Goal: Information Seeking & Learning: Learn about a topic

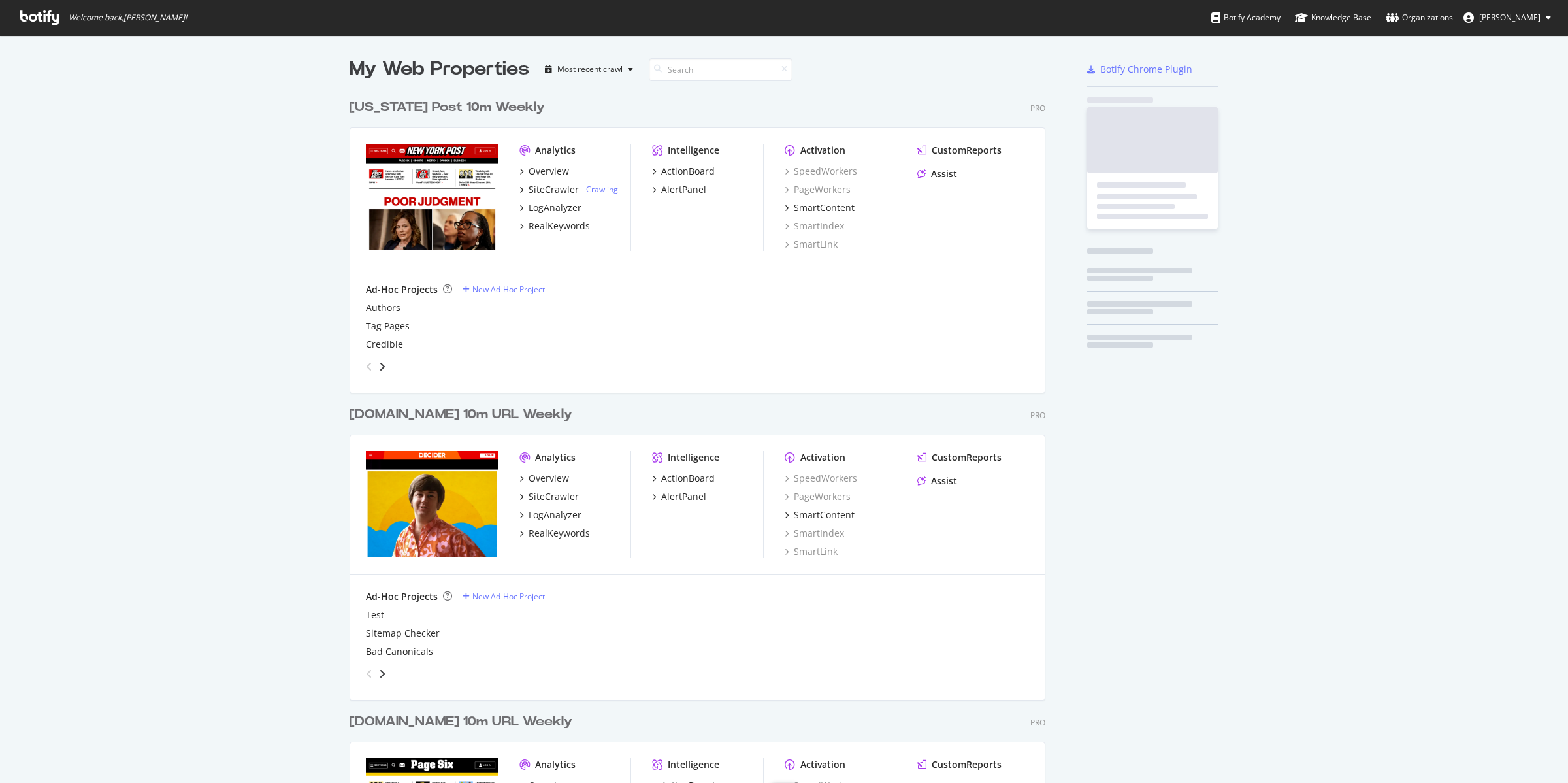
scroll to position [1553, 694]
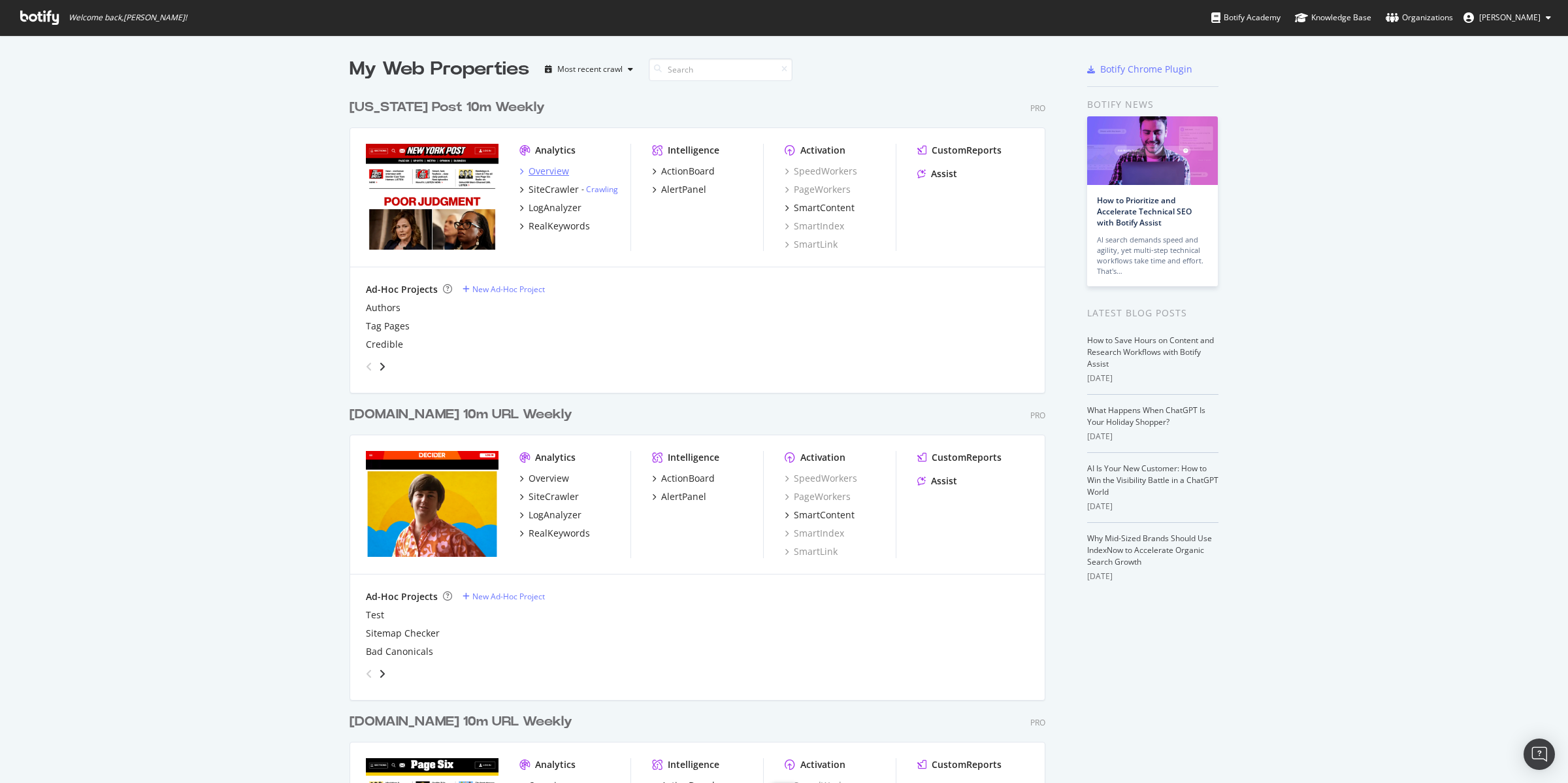
click at [539, 171] on div "Overview" at bounding box center [548, 171] width 41 height 13
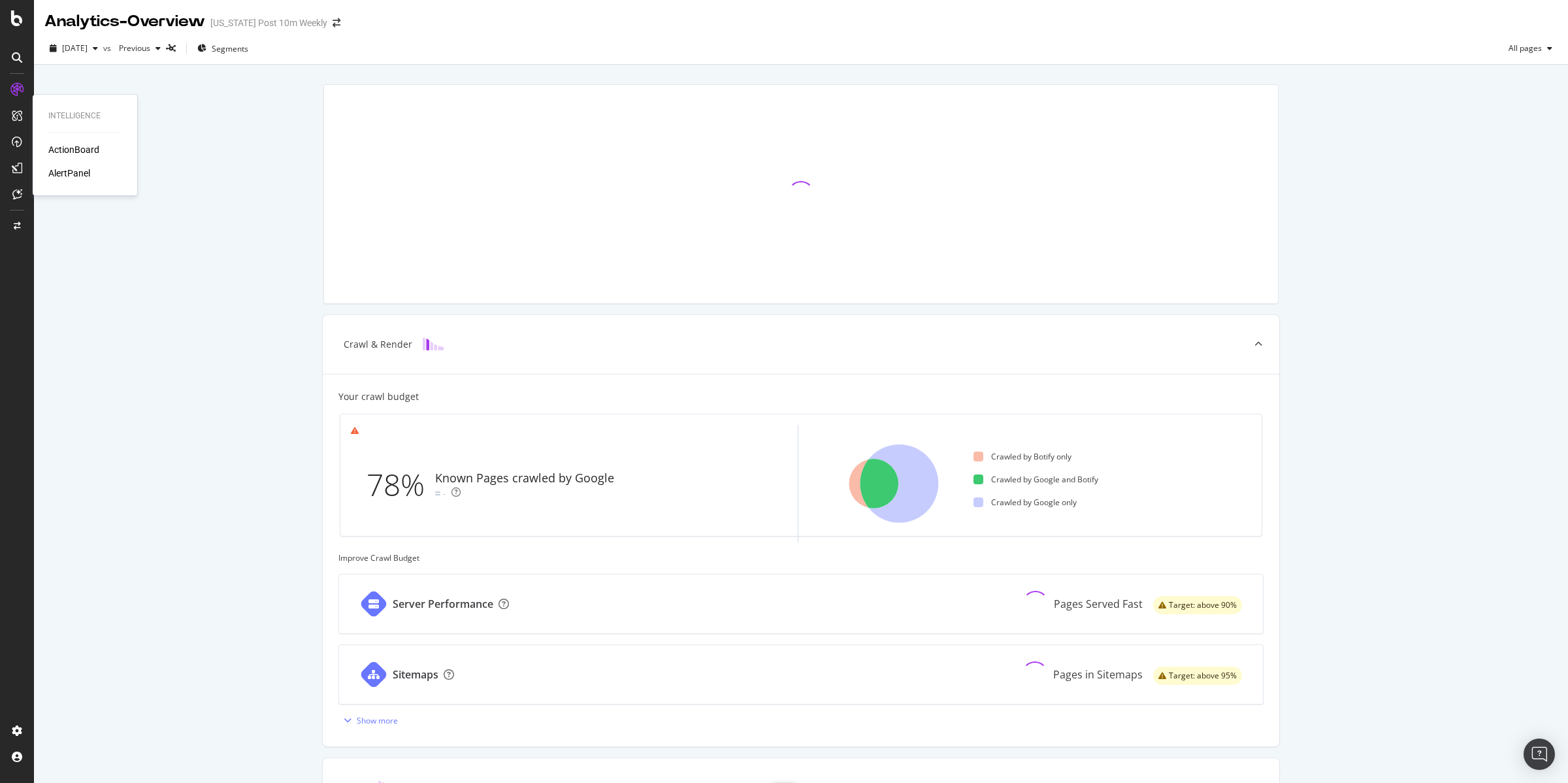
click at [82, 150] on div "ActionBoard" at bounding box center [73, 150] width 51 height 13
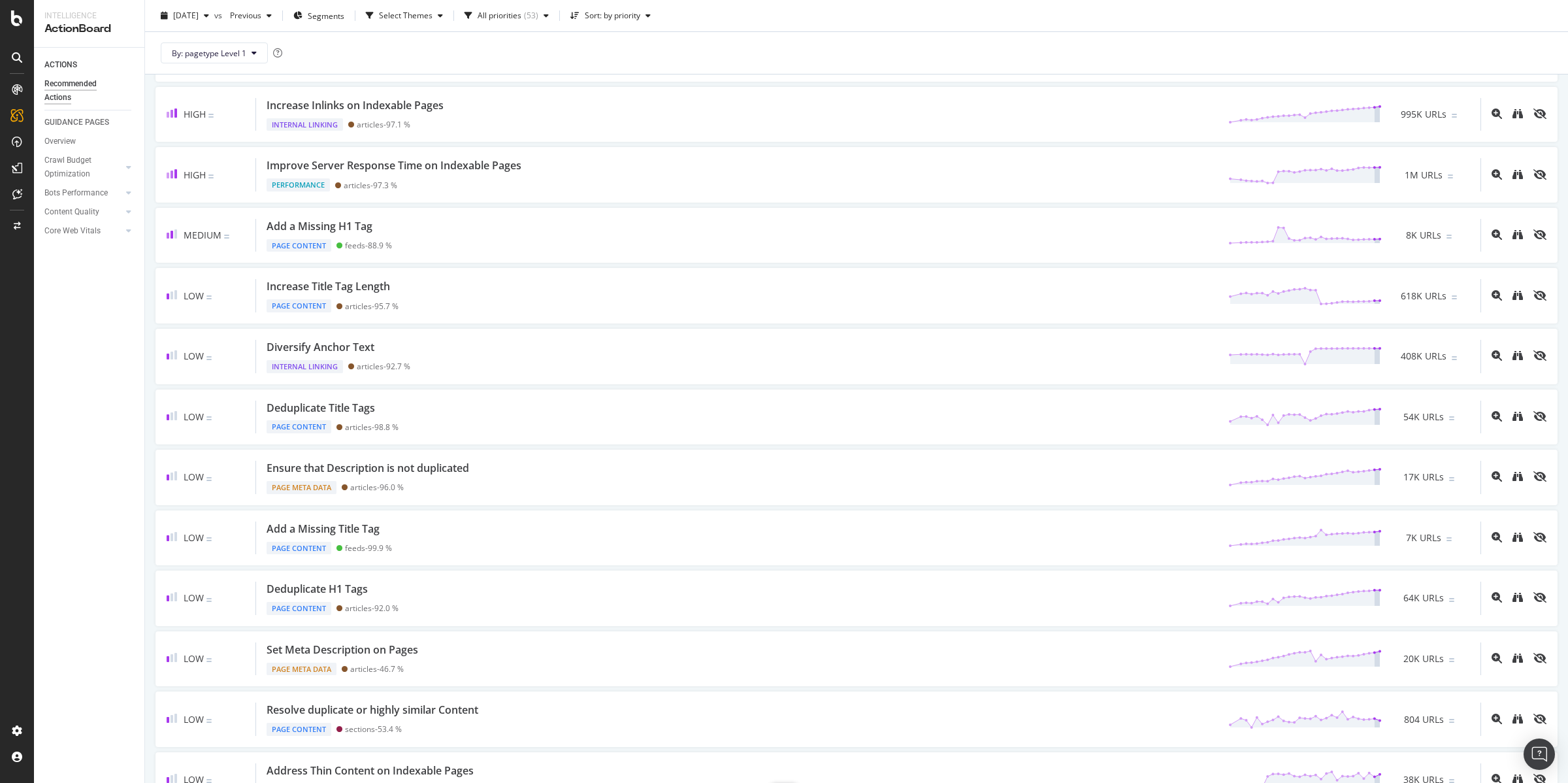
scroll to position [240, 0]
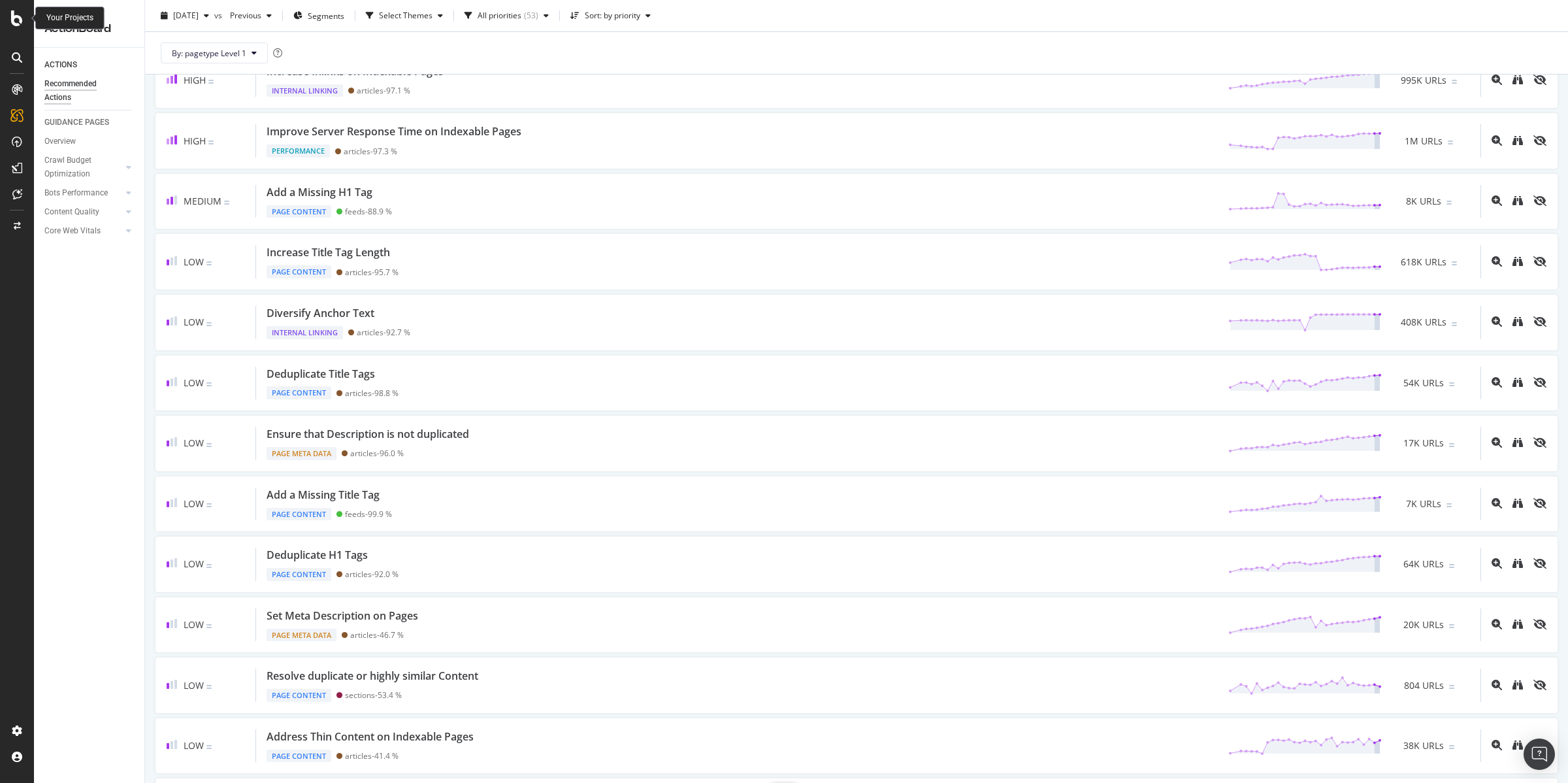
click at [20, 17] on icon at bounding box center [17, 18] width 12 height 15
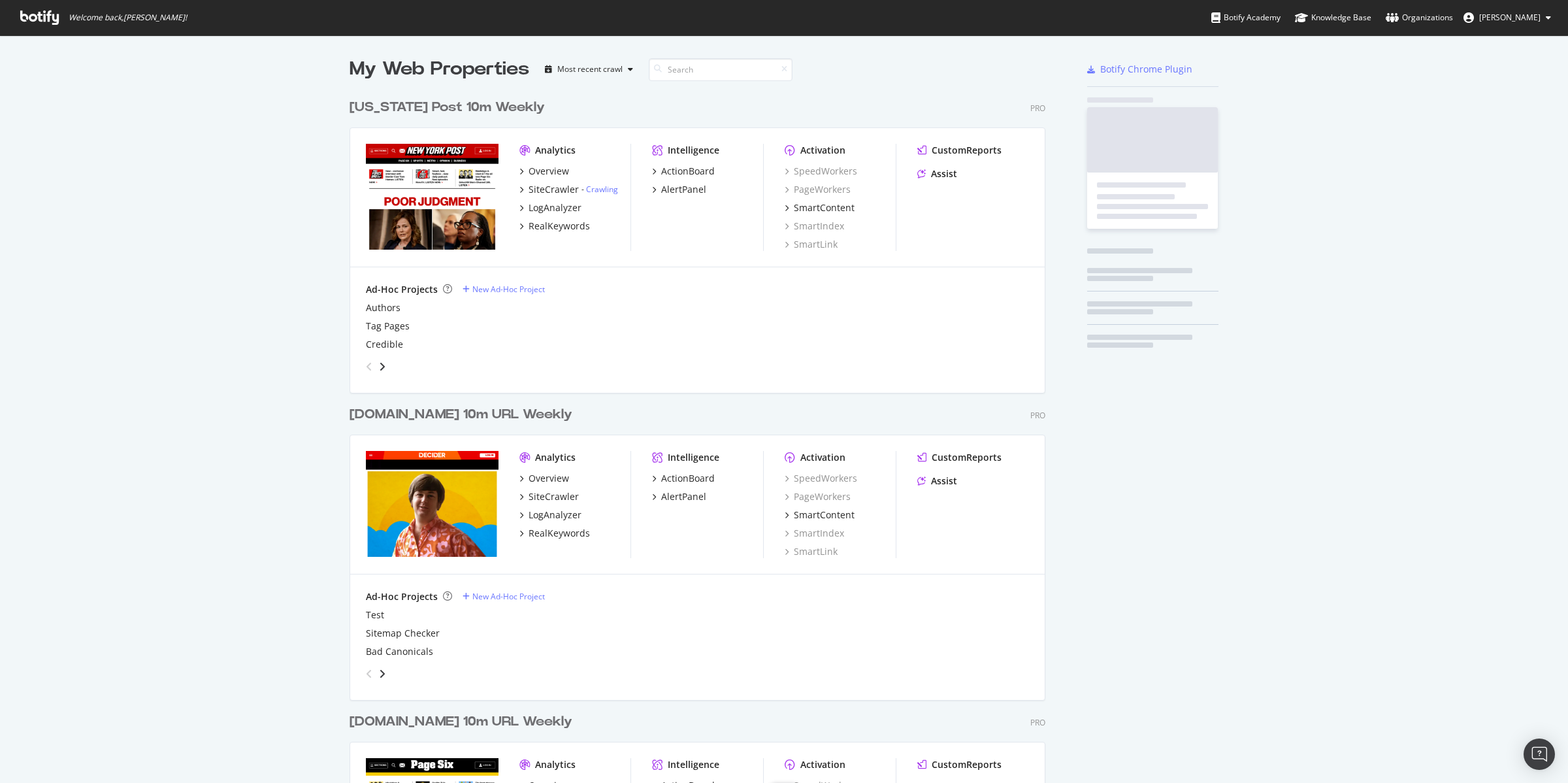
scroll to position [771, 1543]
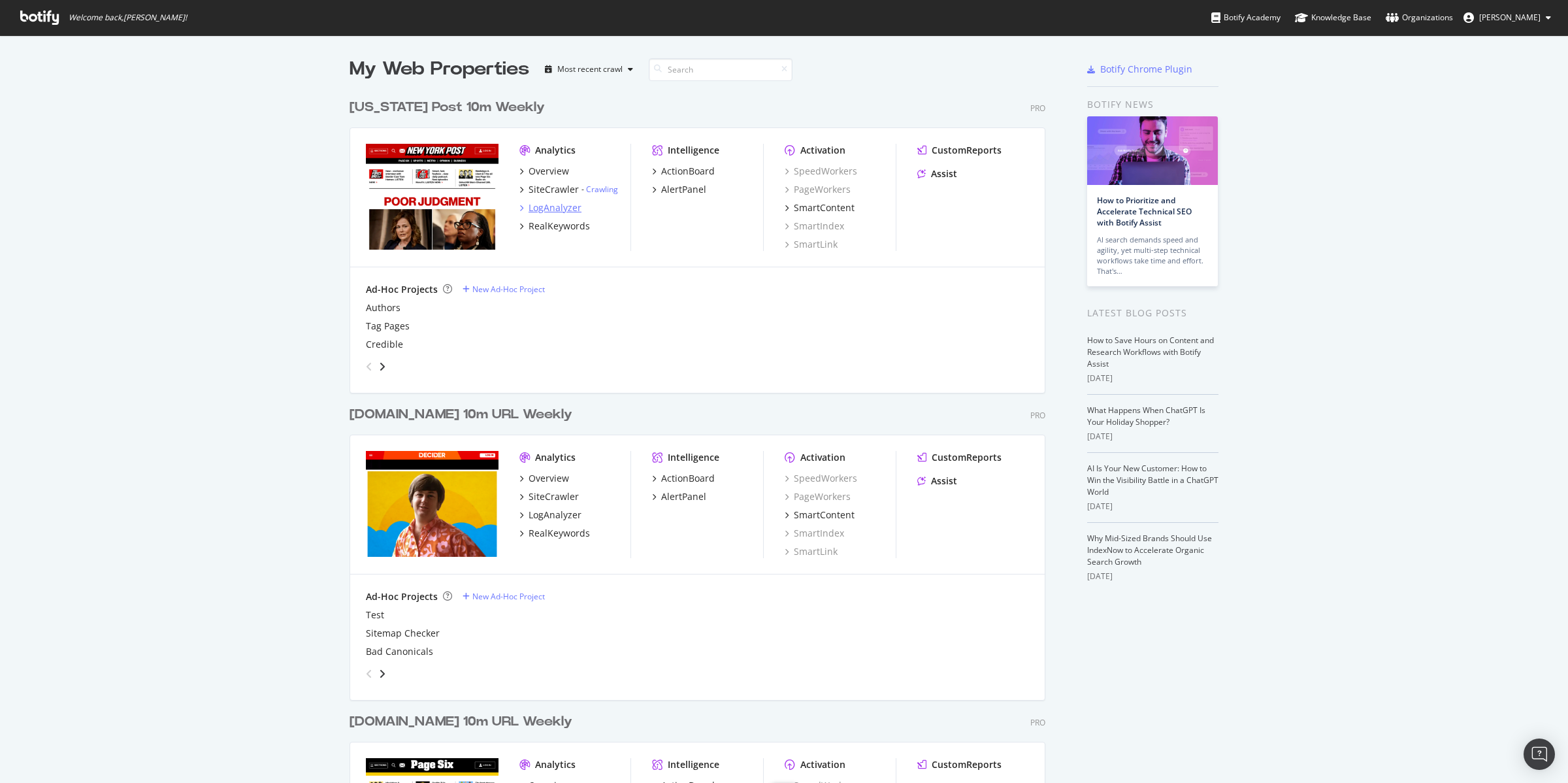
click at [549, 208] on div "LogAnalyzer" at bounding box center [555, 208] width 53 height 13
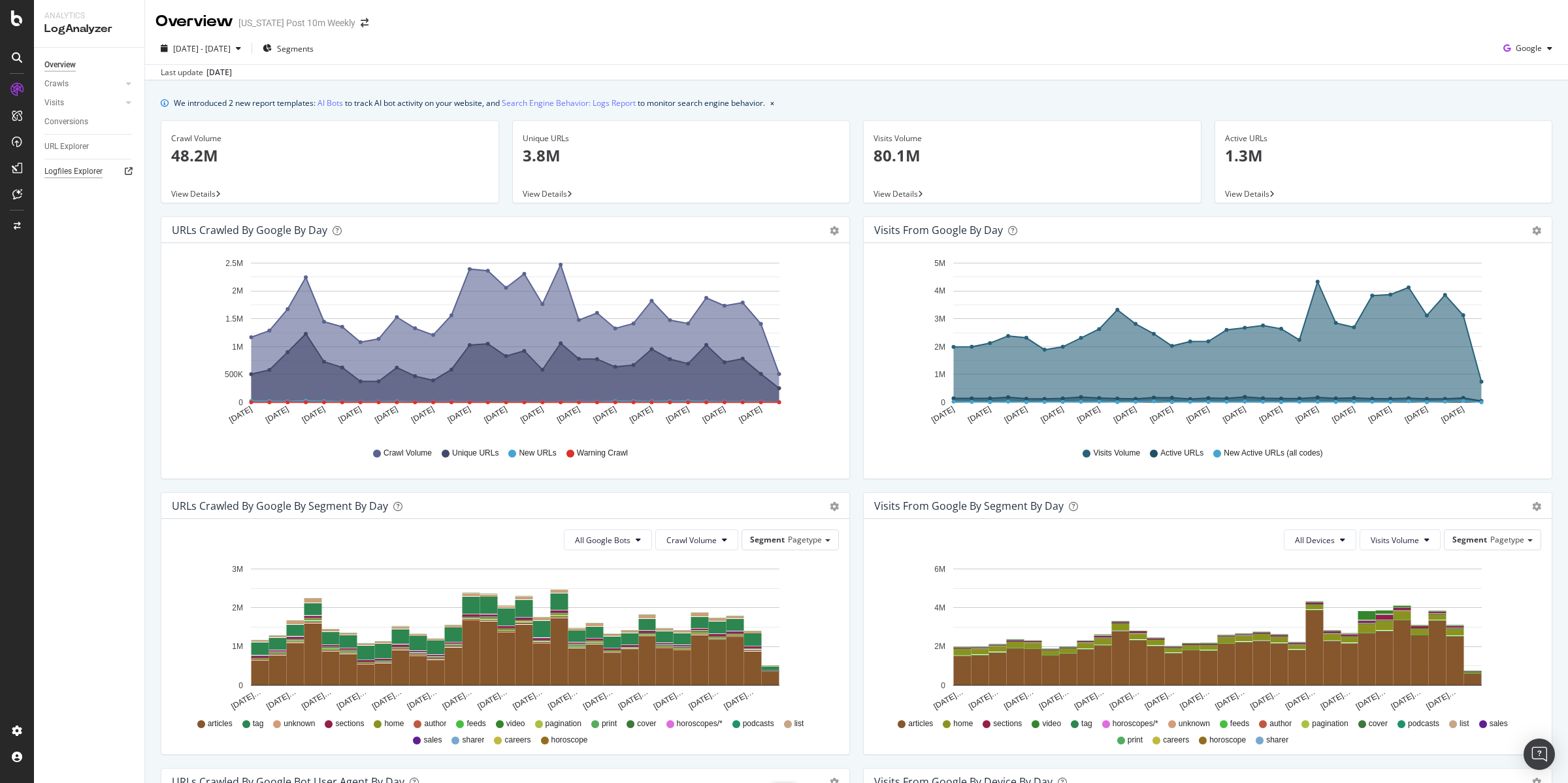
click at [77, 174] on div "Logfiles Explorer" at bounding box center [73, 171] width 58 height 14
click at [333, 101] on link "AI Bots" at bounding box center [330, 103] width 25 height 14
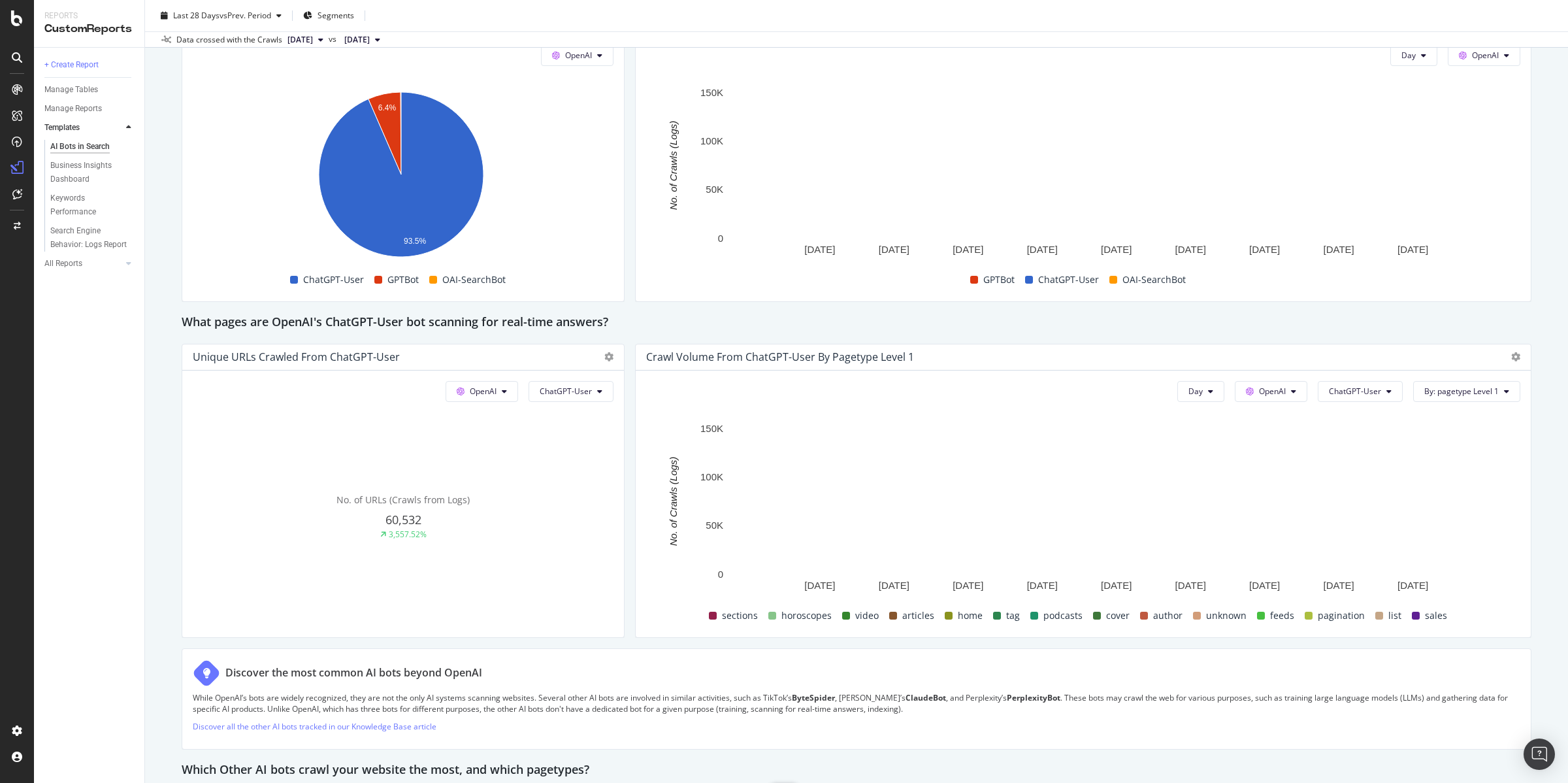
scroll to position [1196, 0]
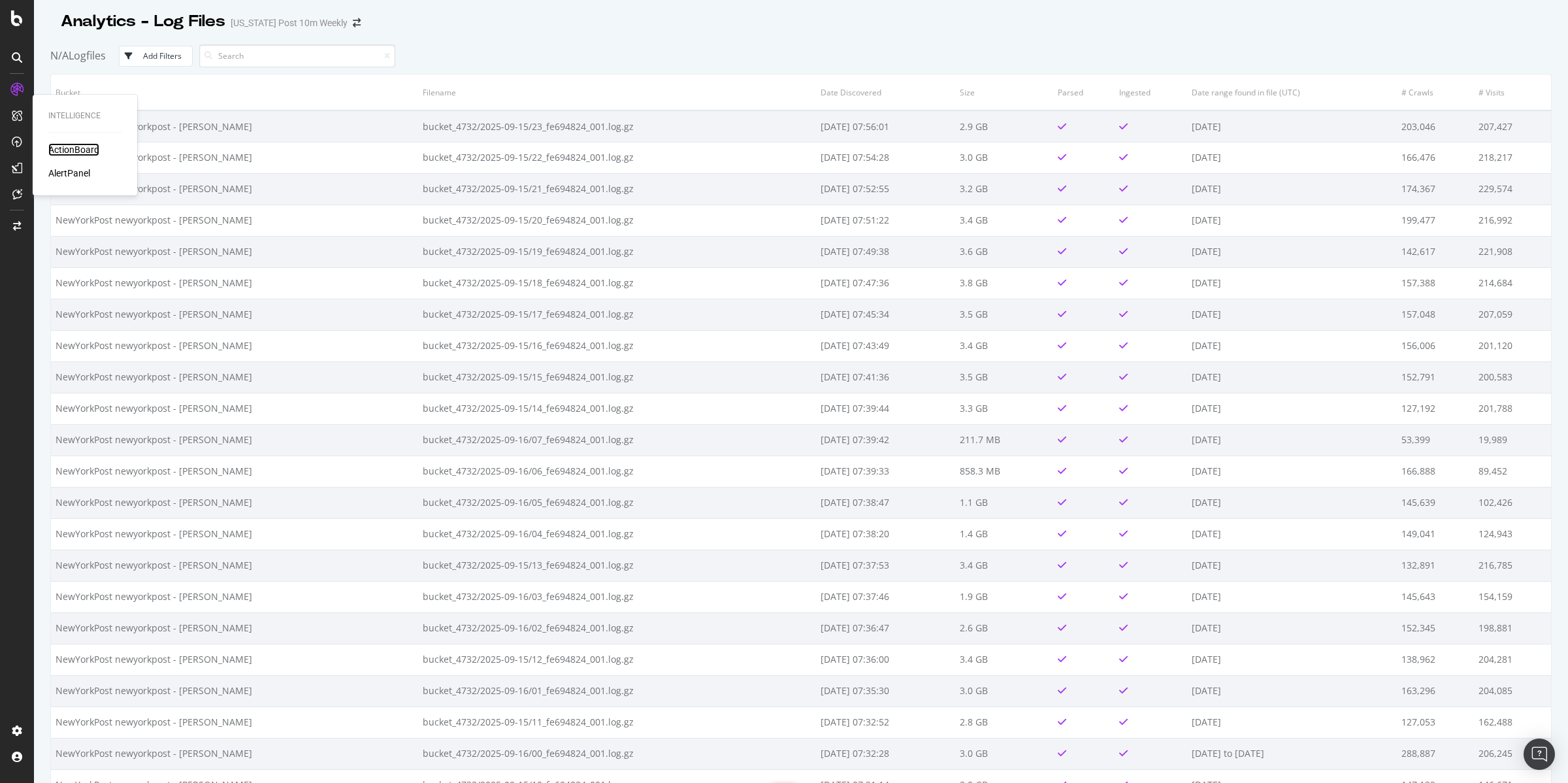
click at [88, 146] on div "ActionBoard" at bounding box center [73, 150] width 51 height 13
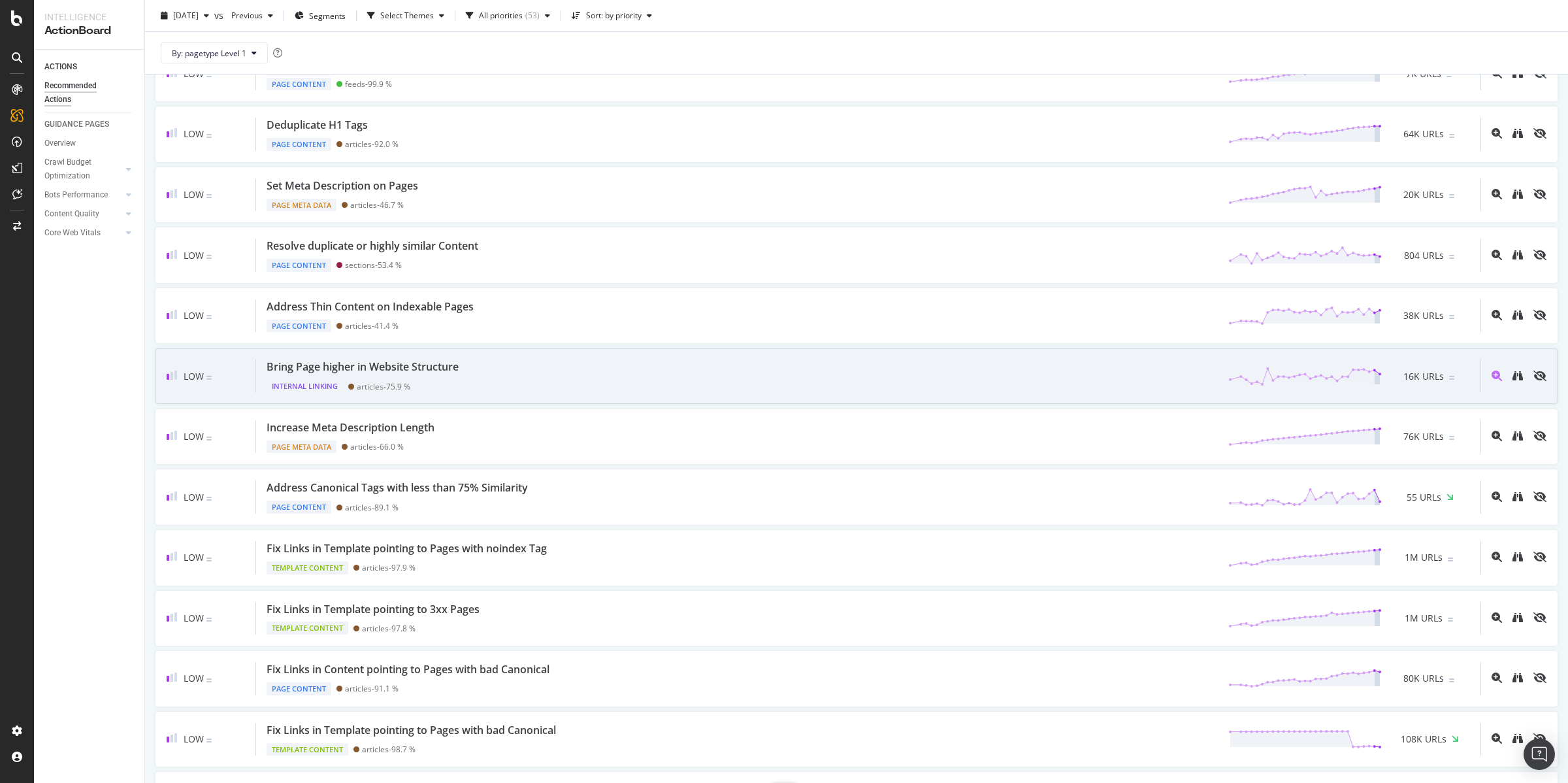
scroll to position [686, 0]
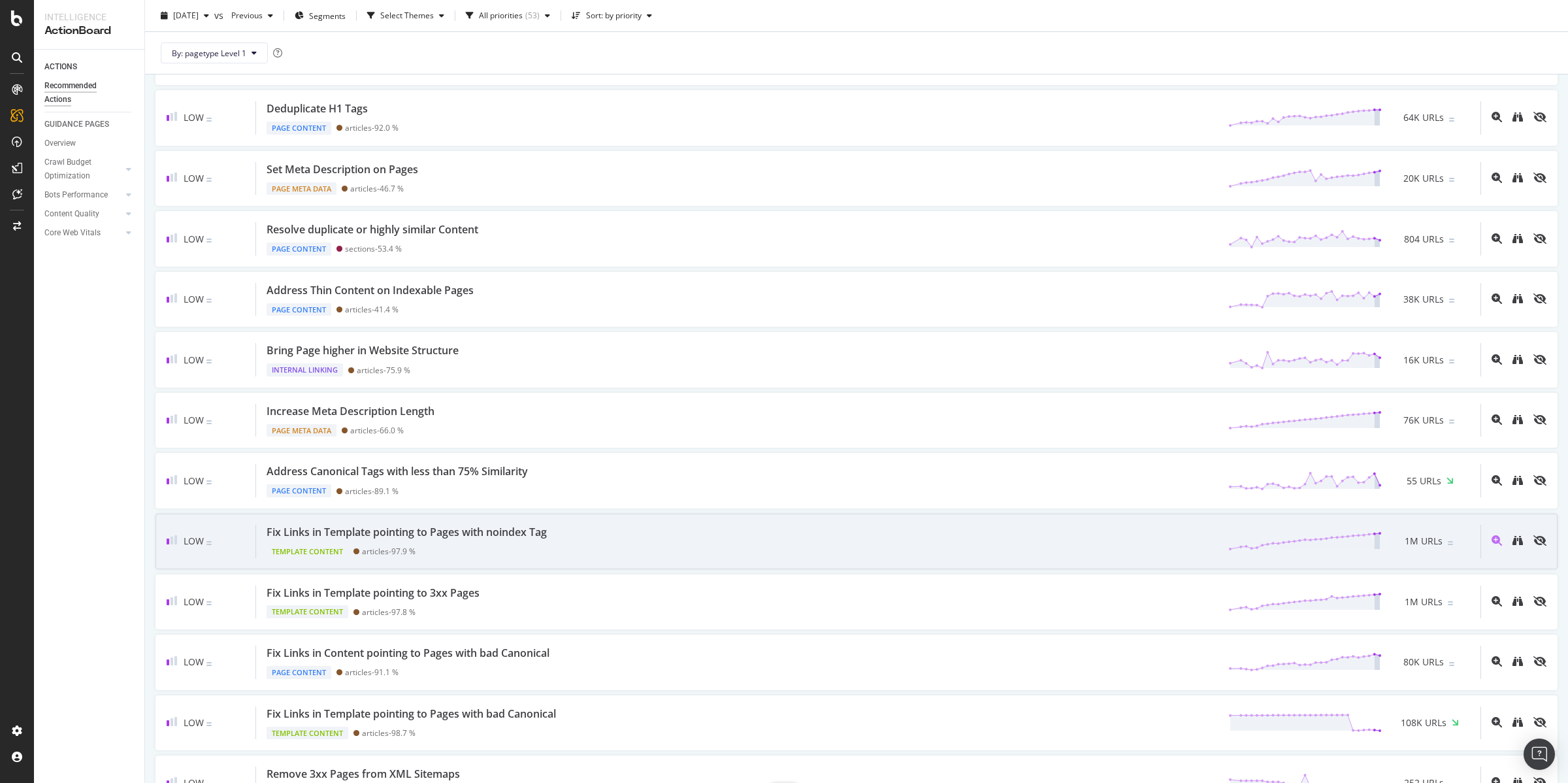
click at [456, 540] on div "Fix Links in Template pointing to Pages with noindex Tag" at bounding box center [407, 532] width 281 height 15
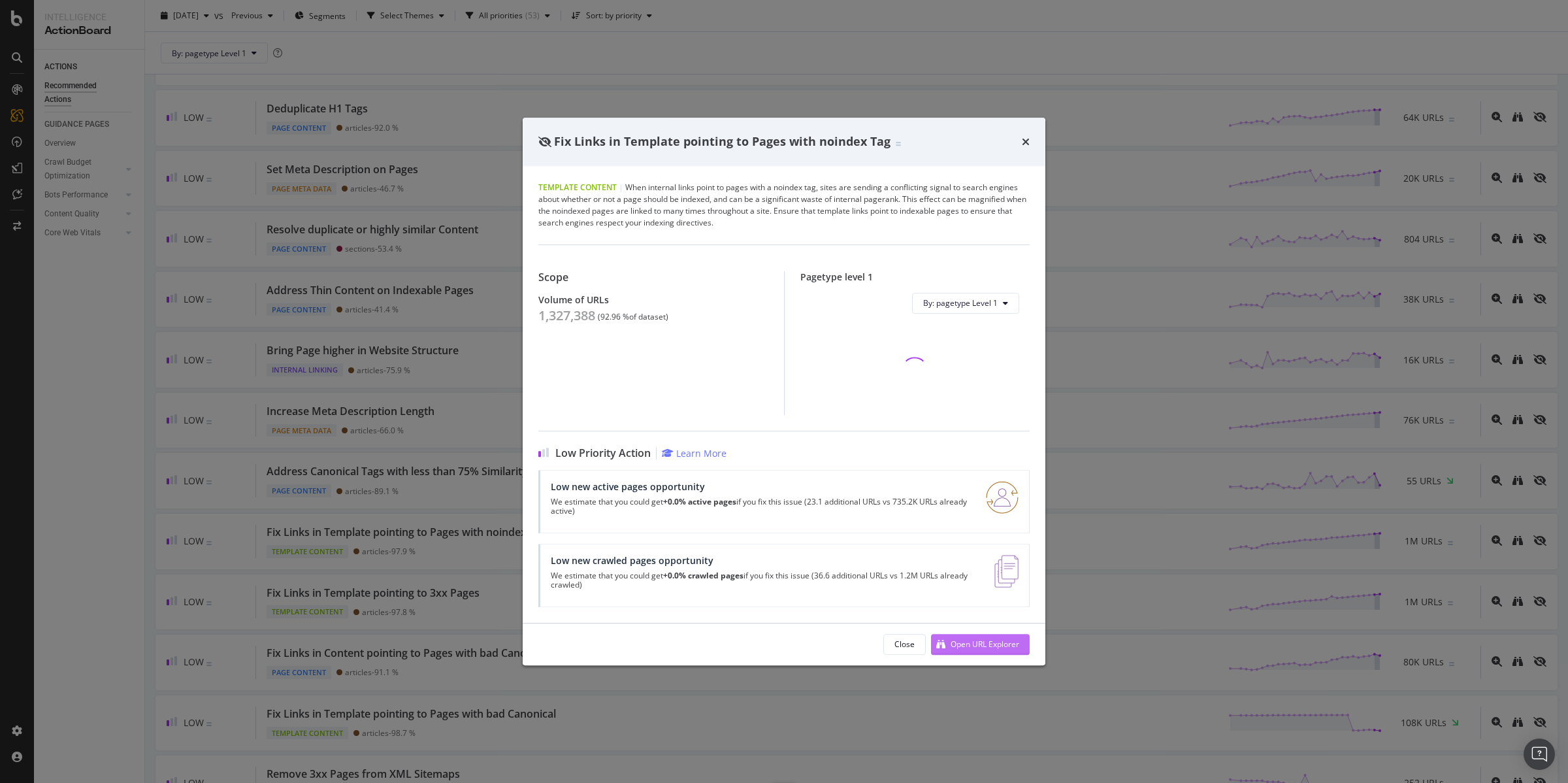
click at [991, 649] on div "Open URL Explorer" at bounding box center [985, 643] width 69 height 11
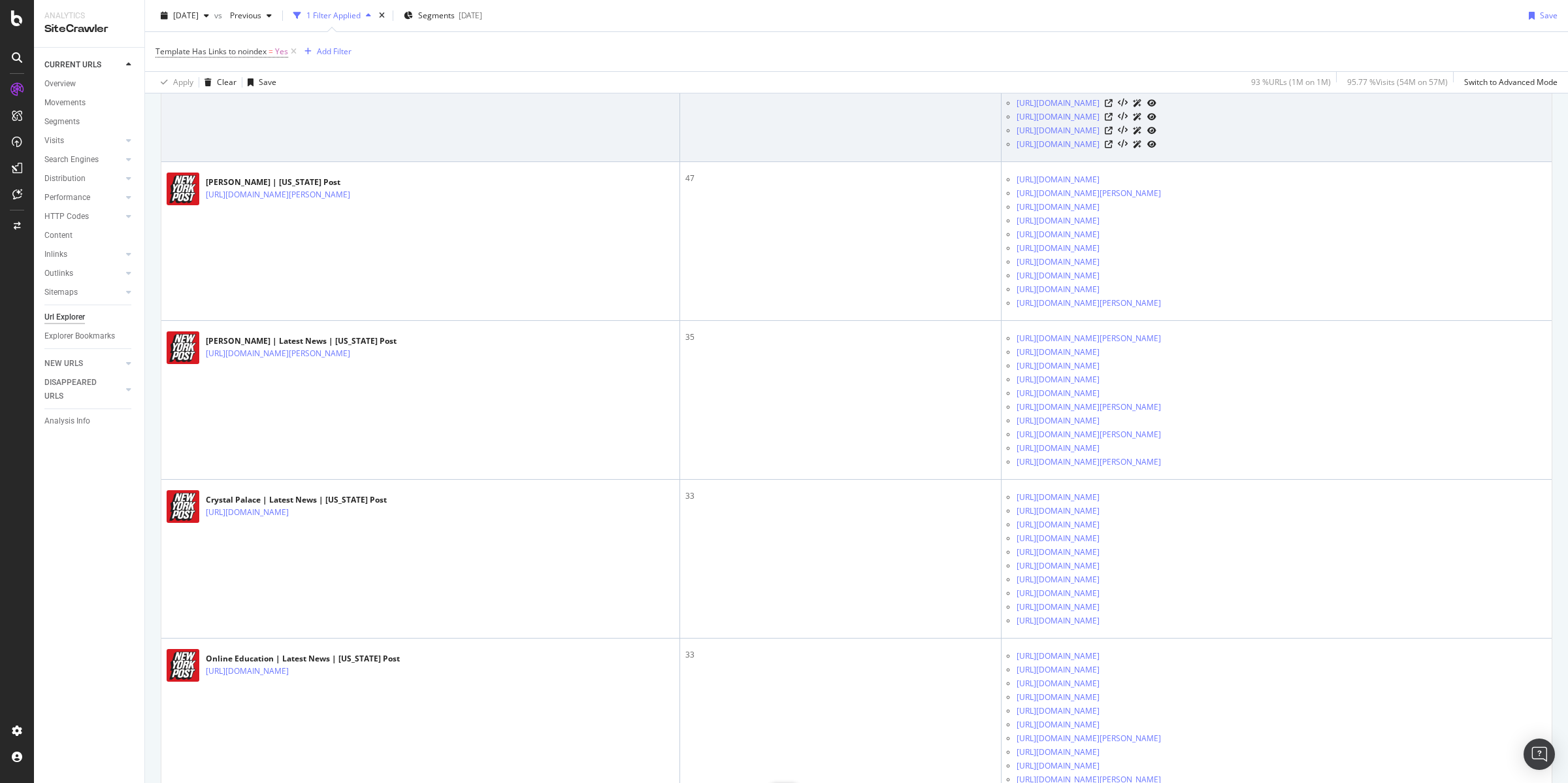
scroll to position [439, 0]
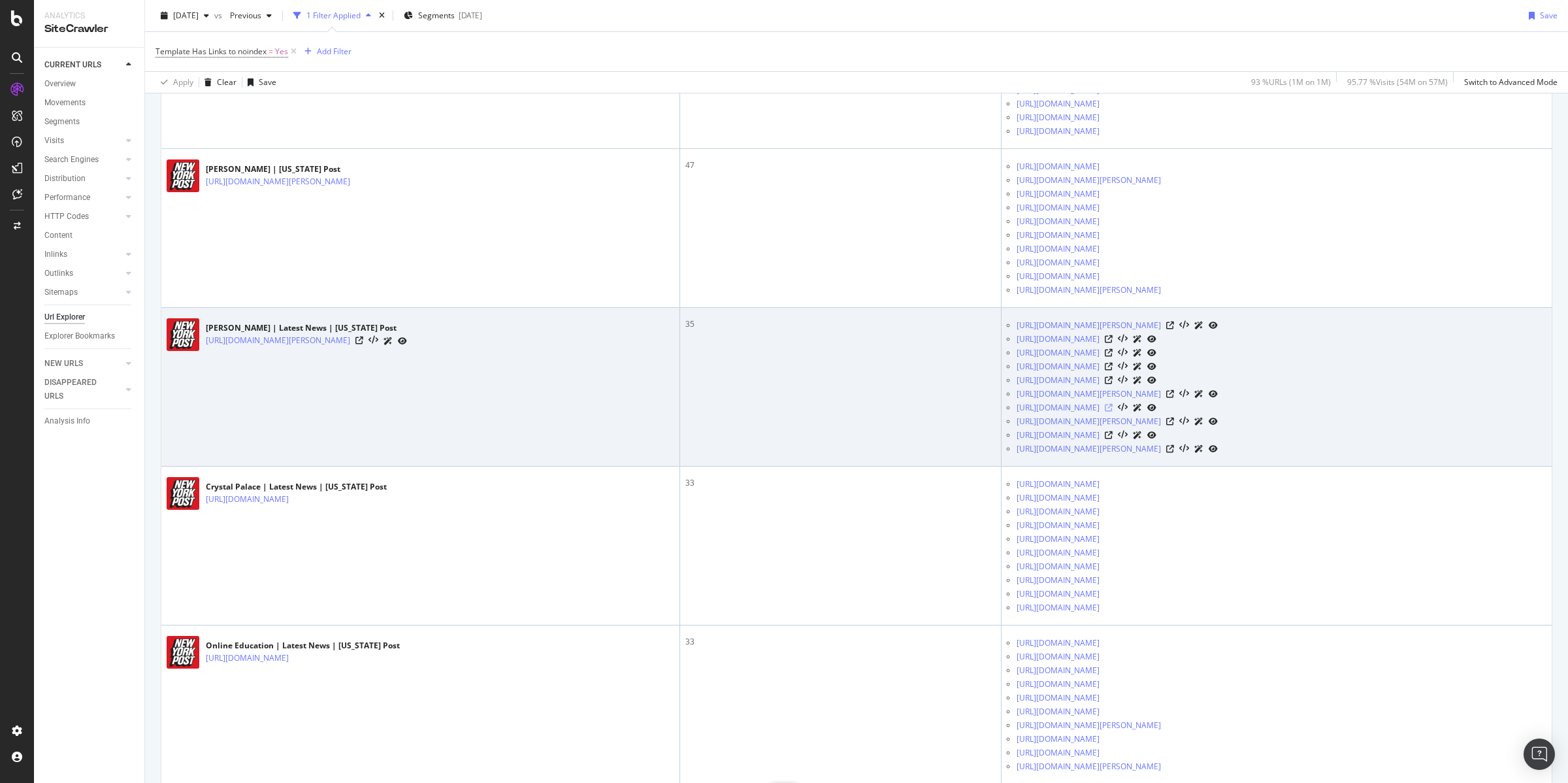
click at [1112, 412] on icon at bounding box center [1109, 408] width 8 height 8
